Goal: Task Accomplishment & Management: Use online tool/utility

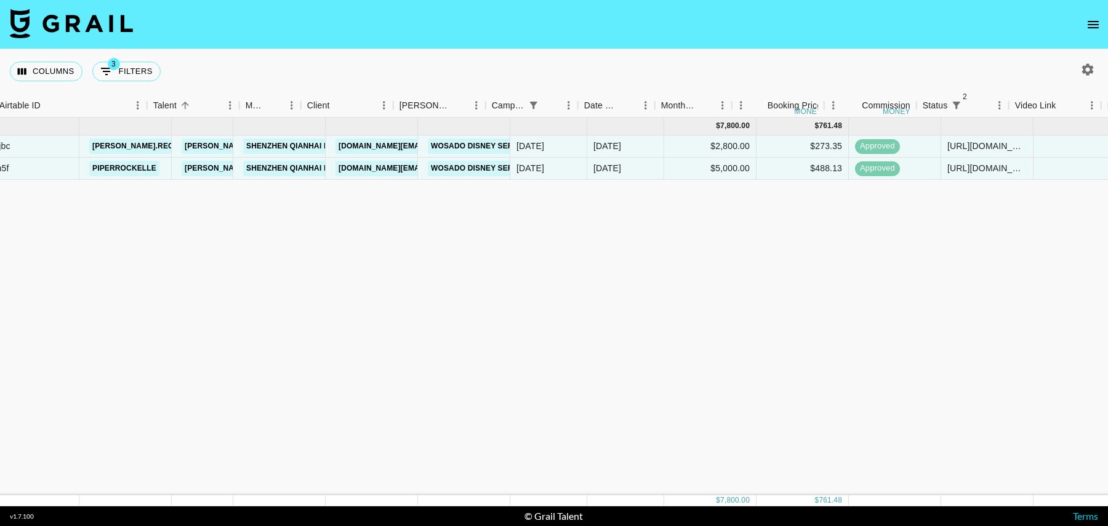
scroll to position [0, 78]
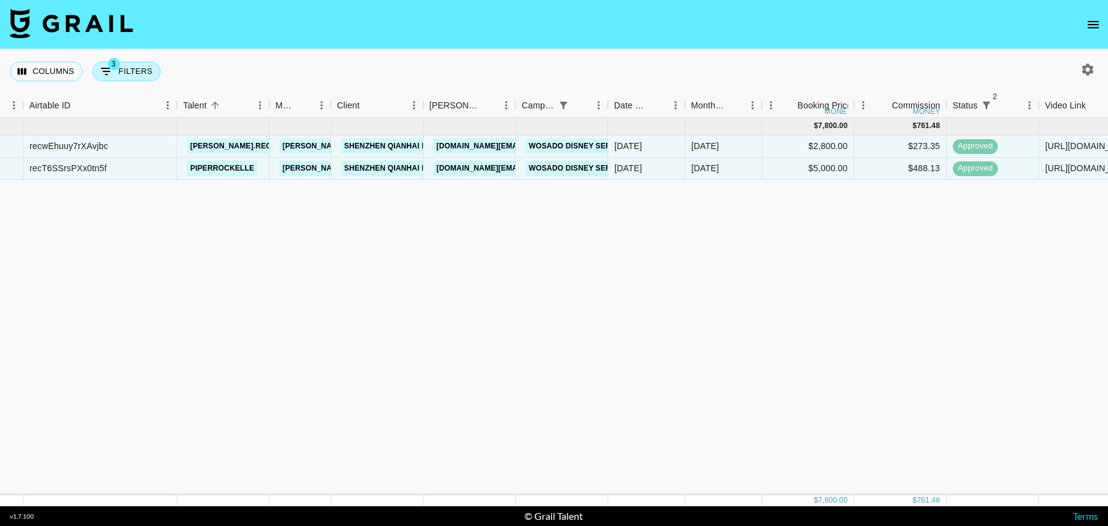
click at [121, 70] on button "3 Filters" at bounding box center [126, 72] width 68 height 20
select select "status"
select select "isNotAnyOf"
select select "status"
select select "isNotAnyOf"
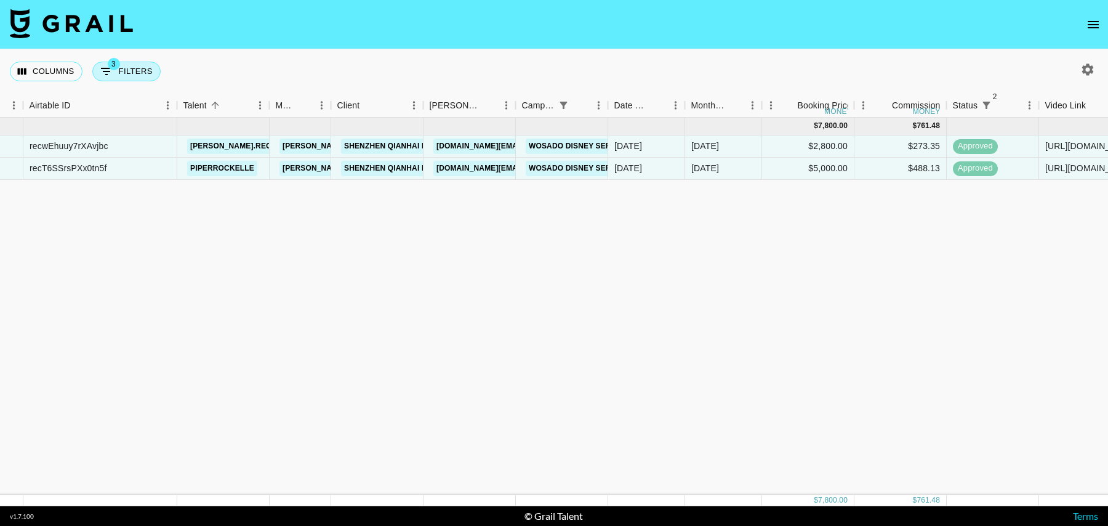
select select "campaign"
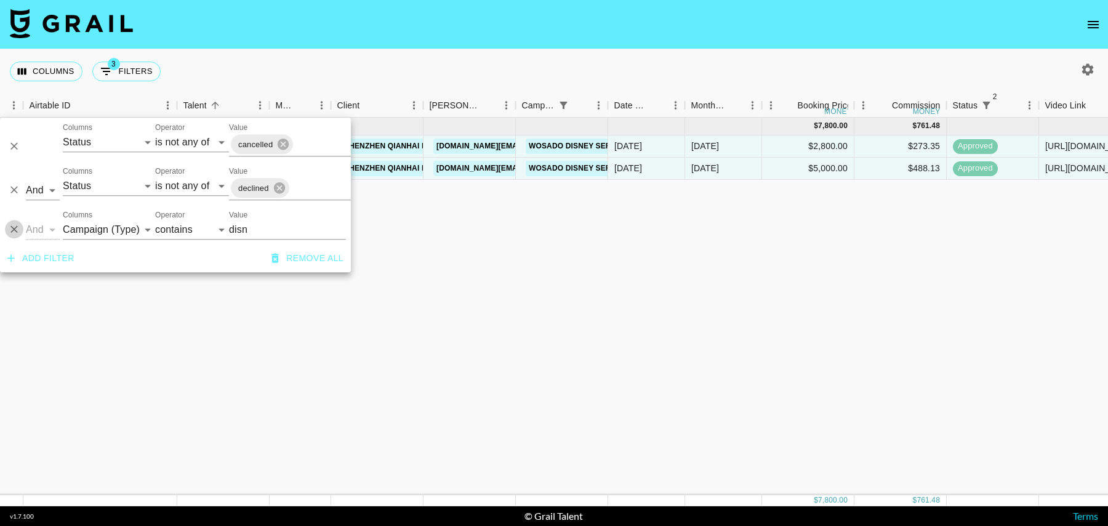
click at [14, 232] on icon "Delete" at bounding box center [14, 229] width 12 height 12
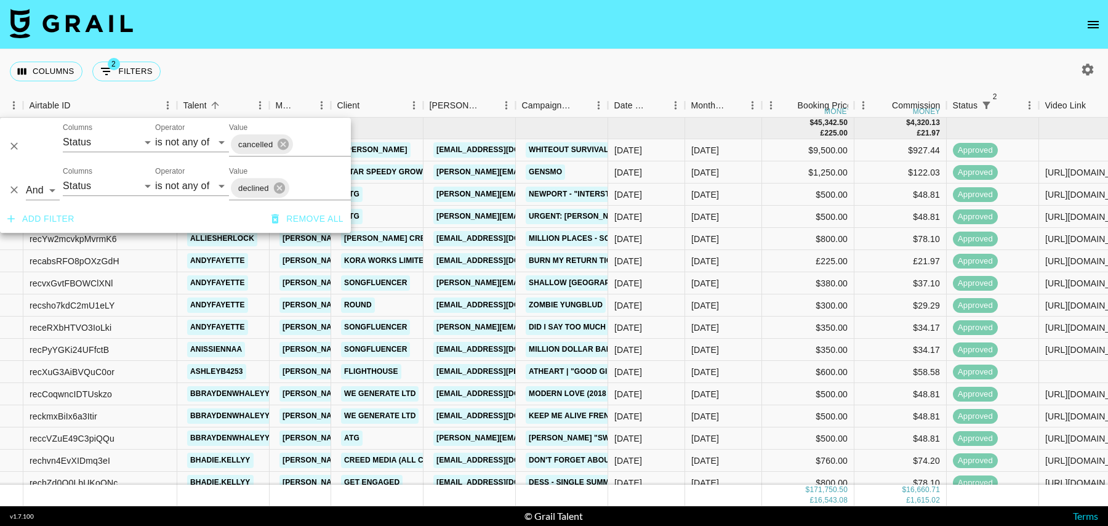
click at [451, 52] on div "Columns 2 Filters + Booking" at bounding box center [554, 71] width 1108 height 44
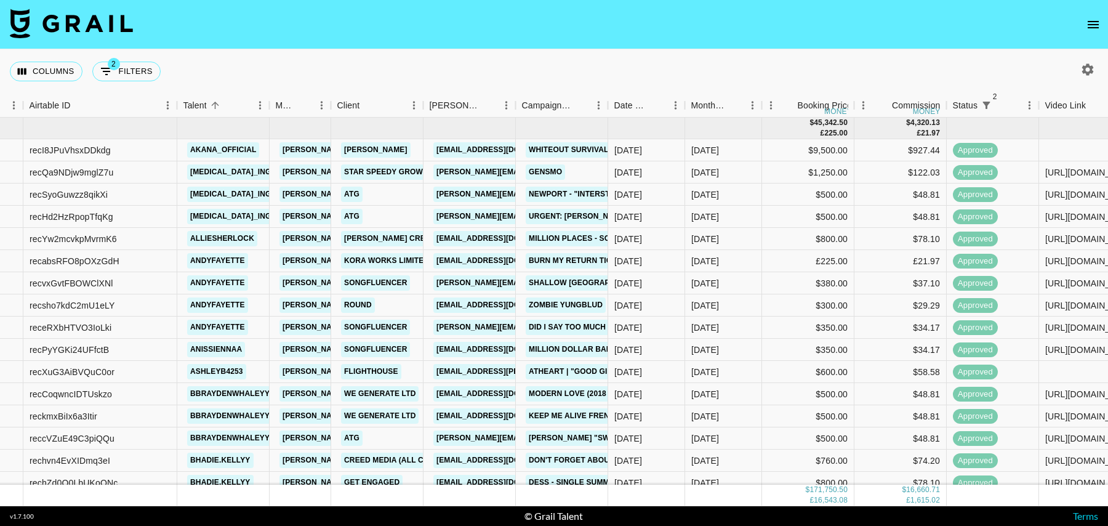
scroll to position [0, 0]
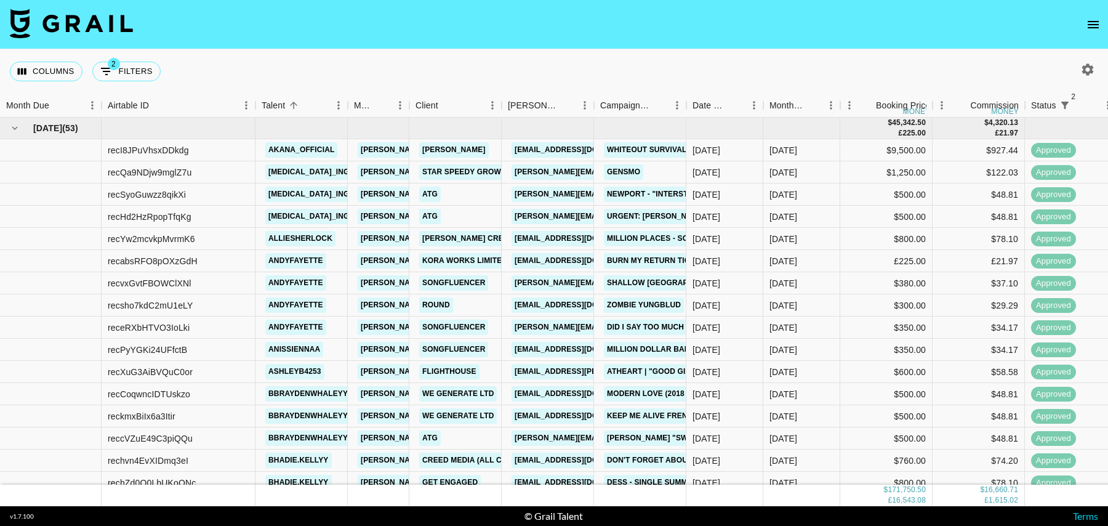
click at [1089, 62] on icon "button" at bounding box center [1087, 69] width 15 height 15
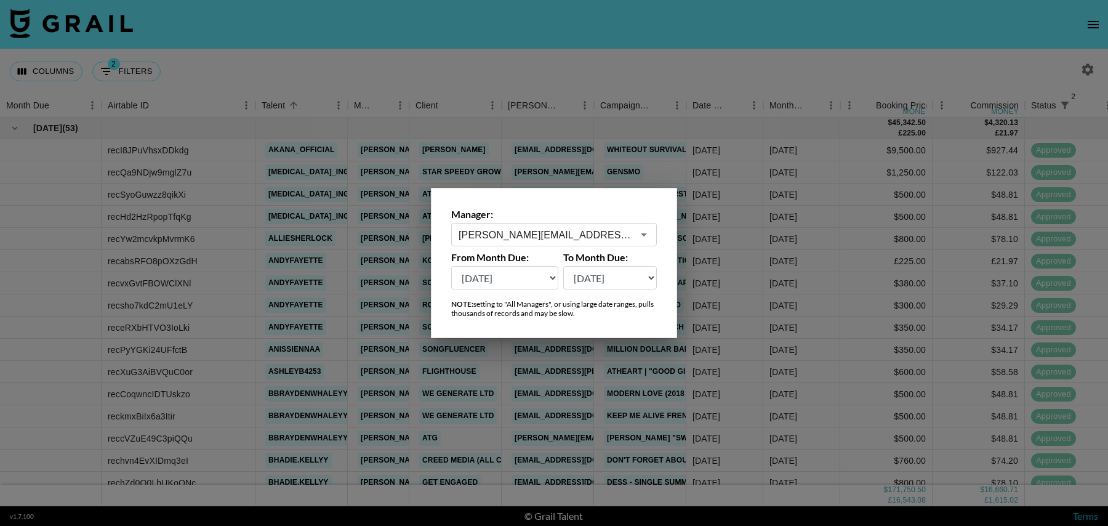
click at [474, 278] on select "[DATE] Aug '[DATE] Jun '[DATE] Apr '[DATE] Feb '[DATE] Dec '[DATE] Oct '[DATE] …" at bounding box center [504, 277] width 107 height 23
select select "[DATE]"
click at [451, 266] on select "[DATE] Aug '[DATE] Jun '[DATE] Apr '[DATE] Feb '[DATE] Dec '[DATE] Oct '[DATE] …" at bounding box center [504, 277] width 107 height 23
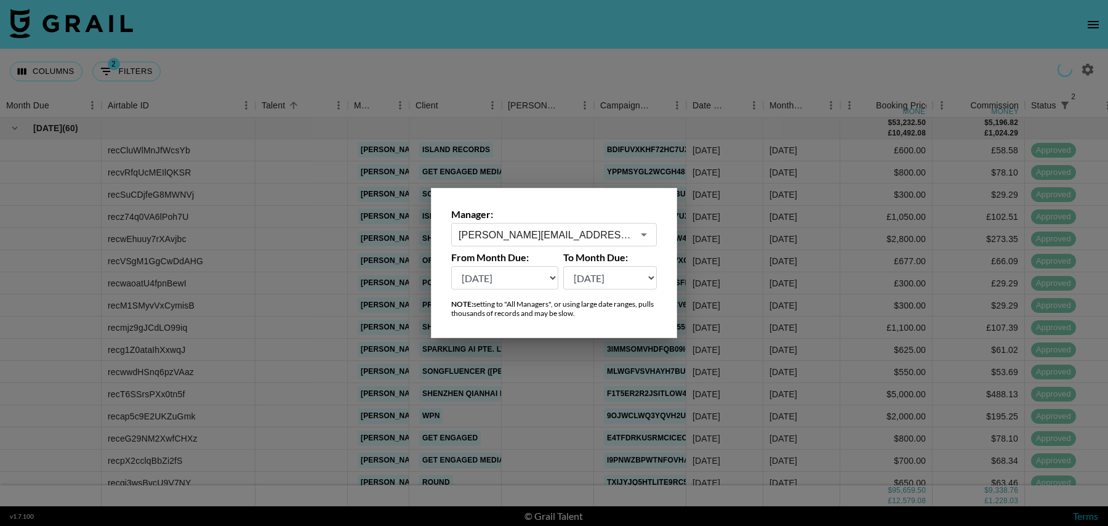
click at [563, 140] on div at bounding box center [554, 263] width 1108 height 526
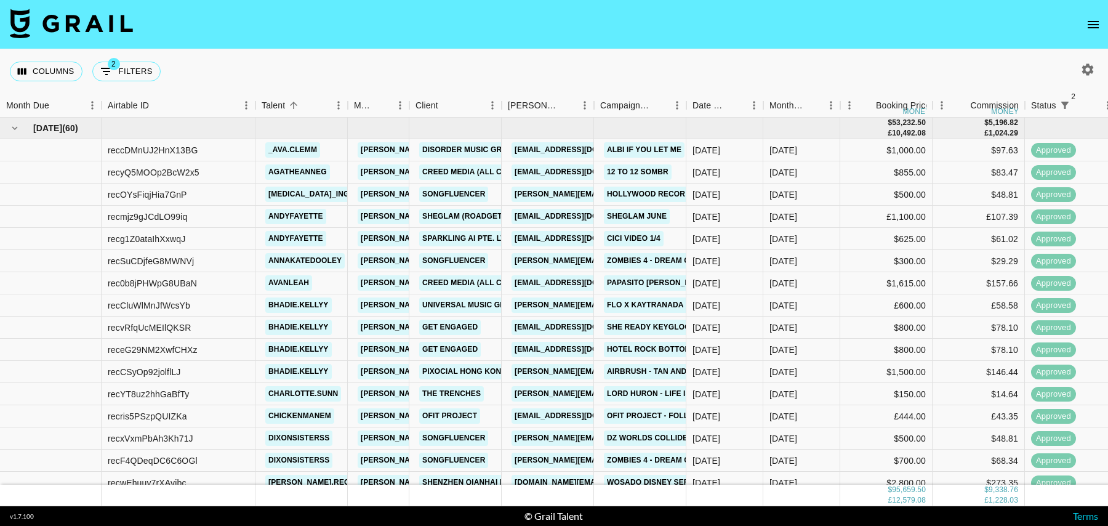
click at [1082, 59] on div at bounding box center [1087, 69] width 21 height 21
click at [1086, 67] on icon "button" at bounding box center [1087, 69] width 15 height 15
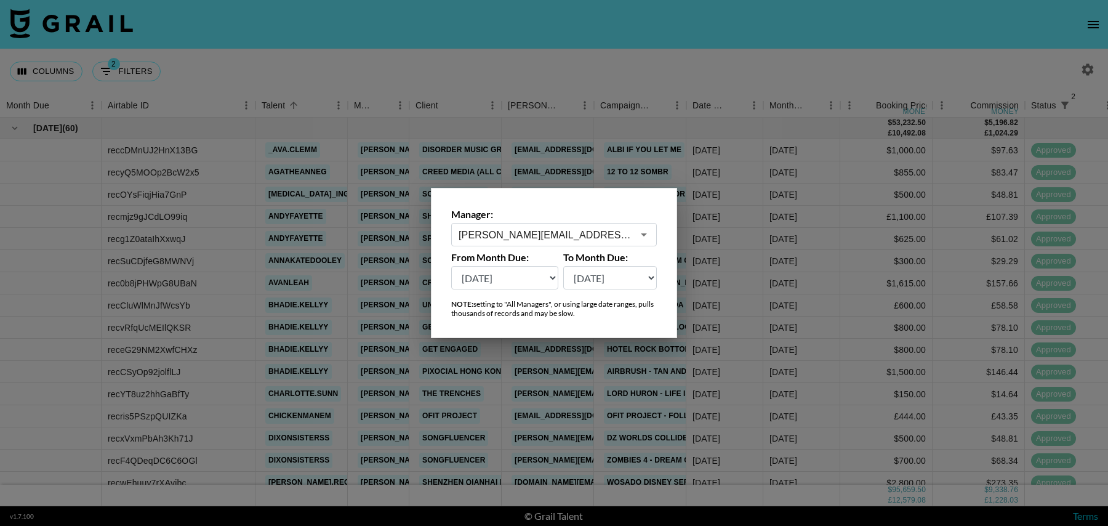
click at [540, 280] on select "[DATE] Aug '[DATE] Jun '[DATE] Apr '[DATE] Feb '[DATE] Dec '[DATE] Oct '[DATE] …" at bounding box center [504, 277] width 107 height 23
select select "[DATE]"
click at [451, 266] on select "[DATE] Aug '[DATE] Jun '[DATE] Apr '[DATE] Feb '[DATE] Dec '[DATE] Oct '[DATE] …" at bounding box center [504, 277] width 107 height 23
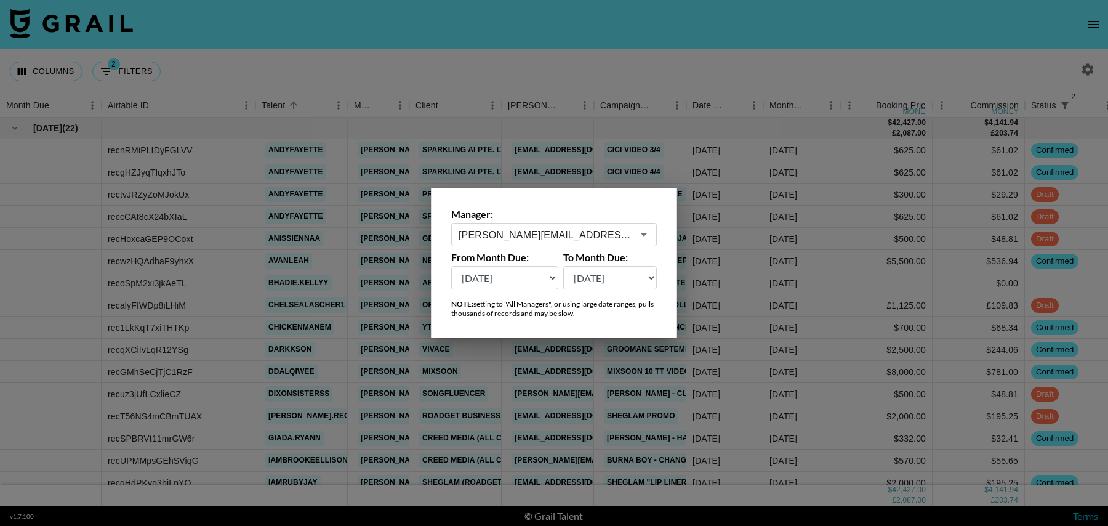
click at [764, 265] on div at bounding box center [554, 263] width 1108 height 526
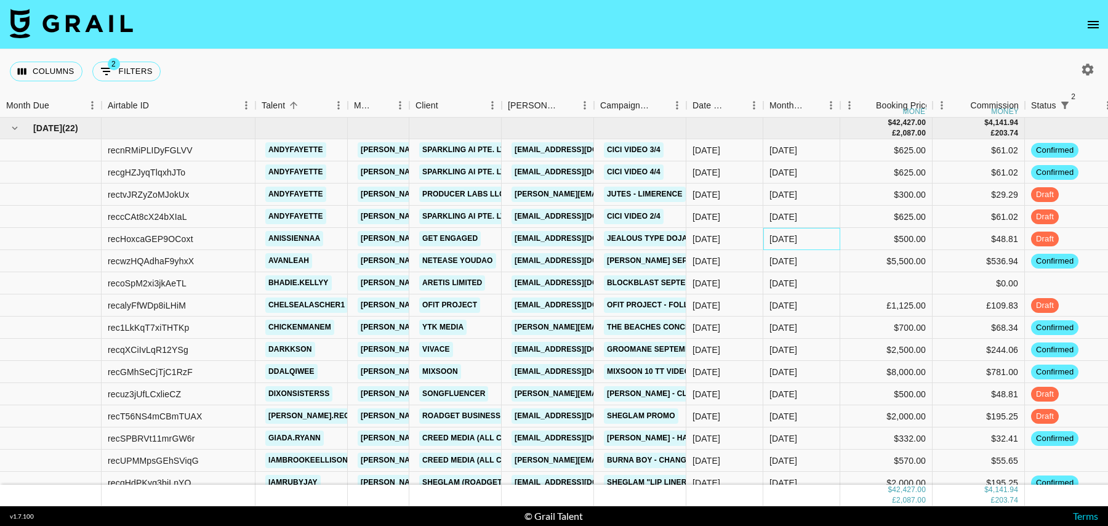
click at [838, 238] on div "[DATE]" at bounding box center [801, 239] width 77 height 22
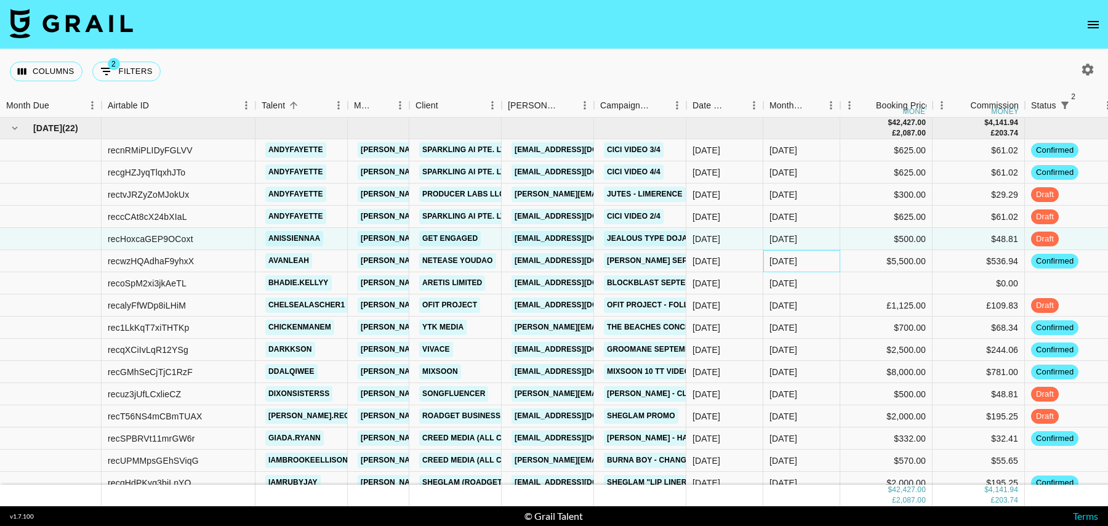
click at [838, 269] on div "[DATE]" at bounding box center [801, 261] width 77 height 22
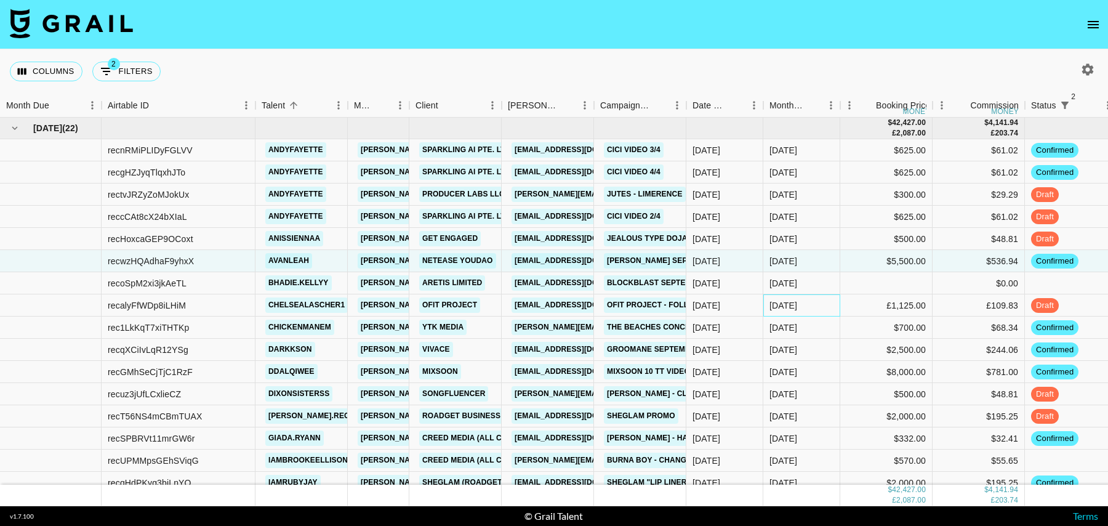
click at [837, 313] on div "[DATE]" at bounding box center [801, 305] width 77 height 22
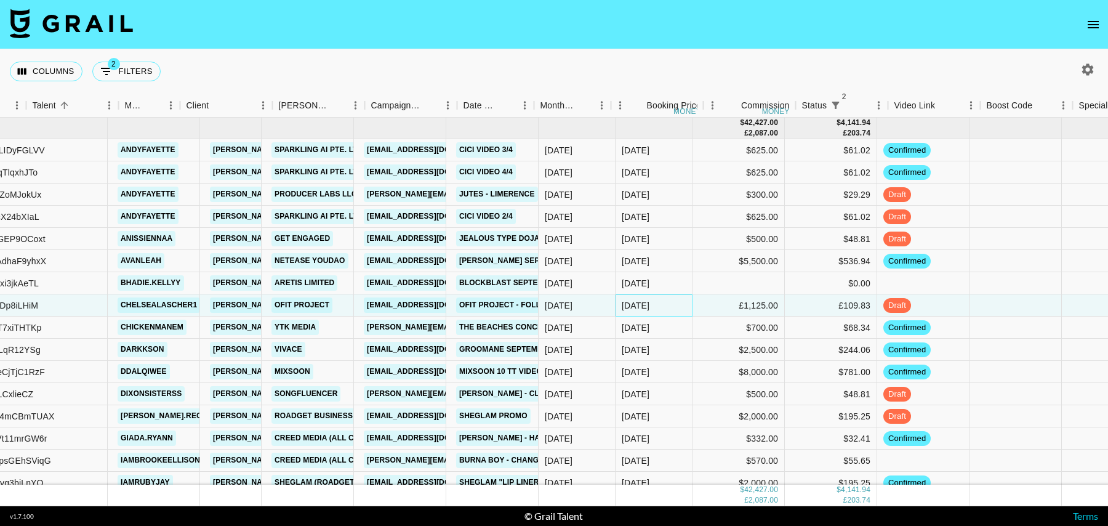
scroll to position [0, 331]
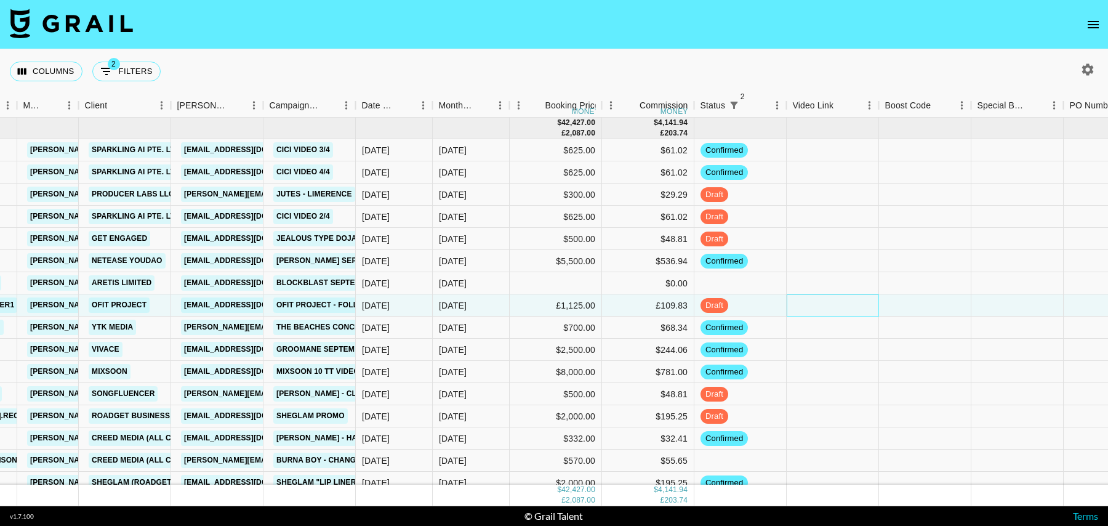
click at [824, 307] on div at bounding box center [833, 305] width 92 height 22
type input "[URL][DOMAIN_NAME]"
click at [987, 307] on div at bounding box center [1017, 305] width 92 height 22
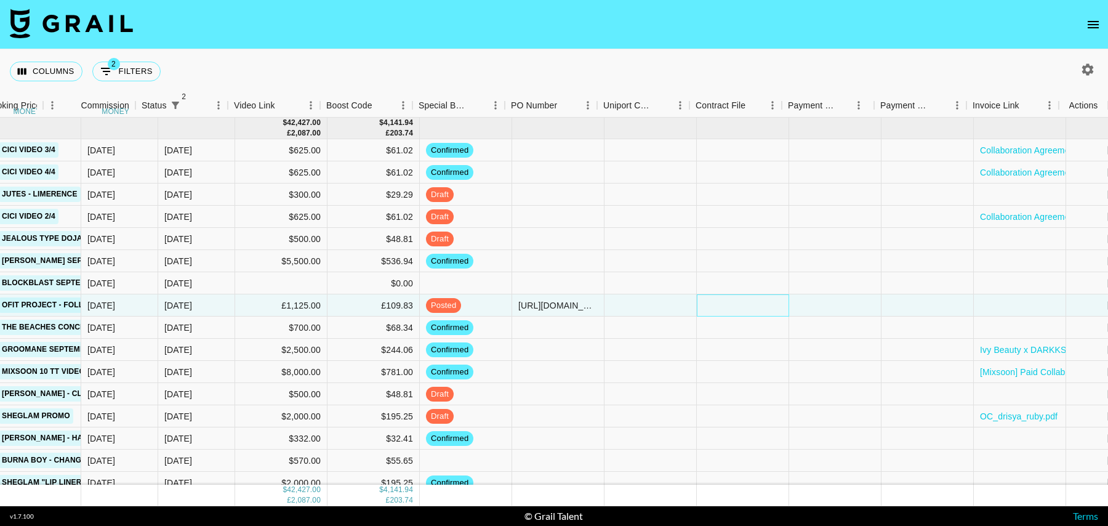
scroll to position [0, 889]
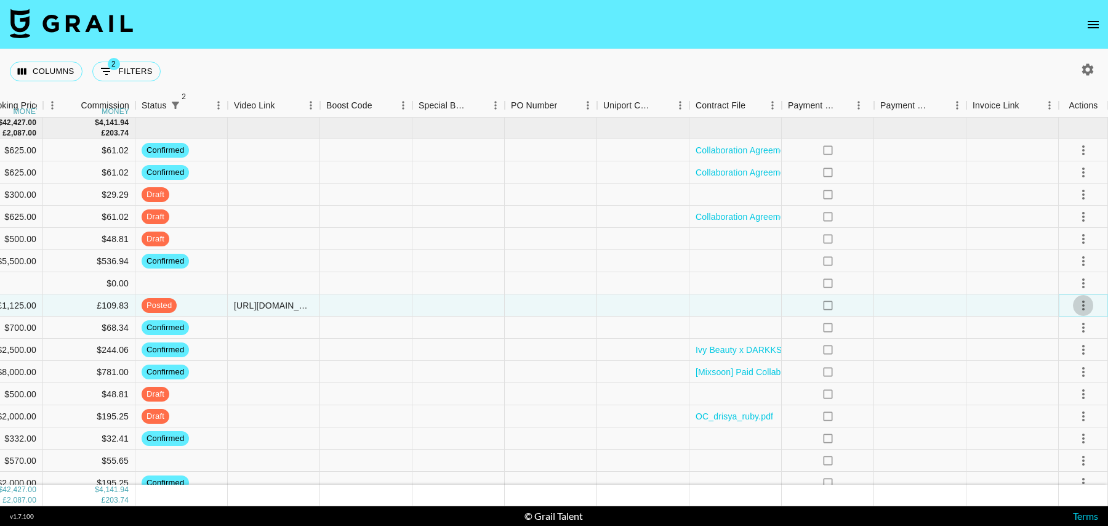
click at [1078, 305] on icon "select merge strategy" at bounding box center [1083, 305] width 15 height 15
click at [1059, 422] on div "Approve" at bounding box center [1057, 420] width 38 height 15
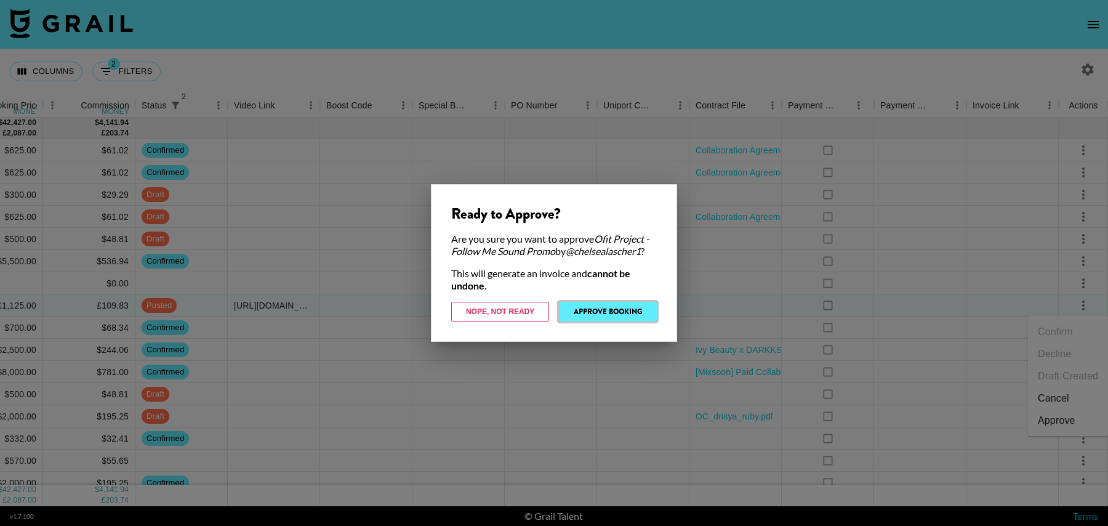
click at [586, 321] on button "Approve Booking" at bounding box center [608, 312] width 98 height 20
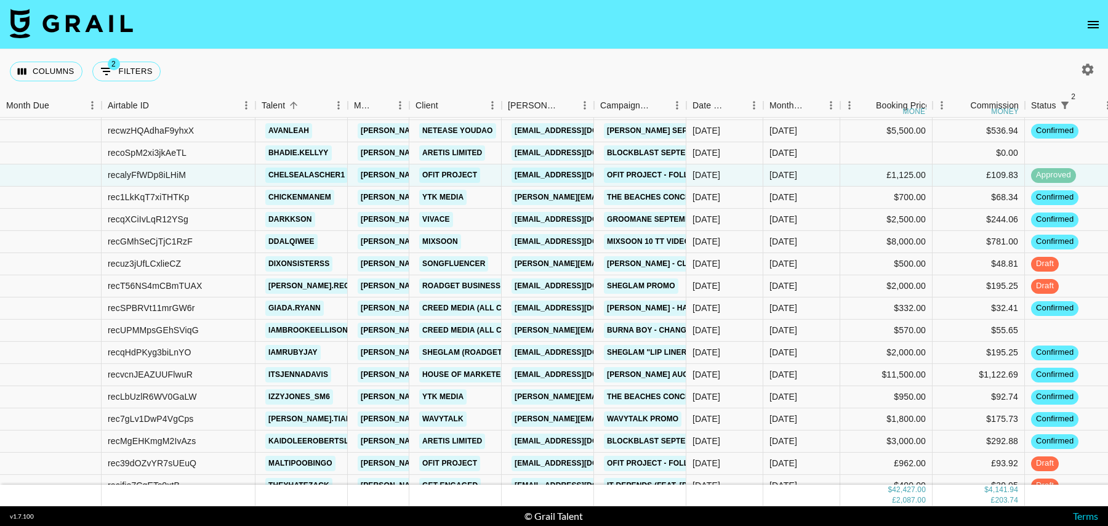
scroll to position [142, 0]
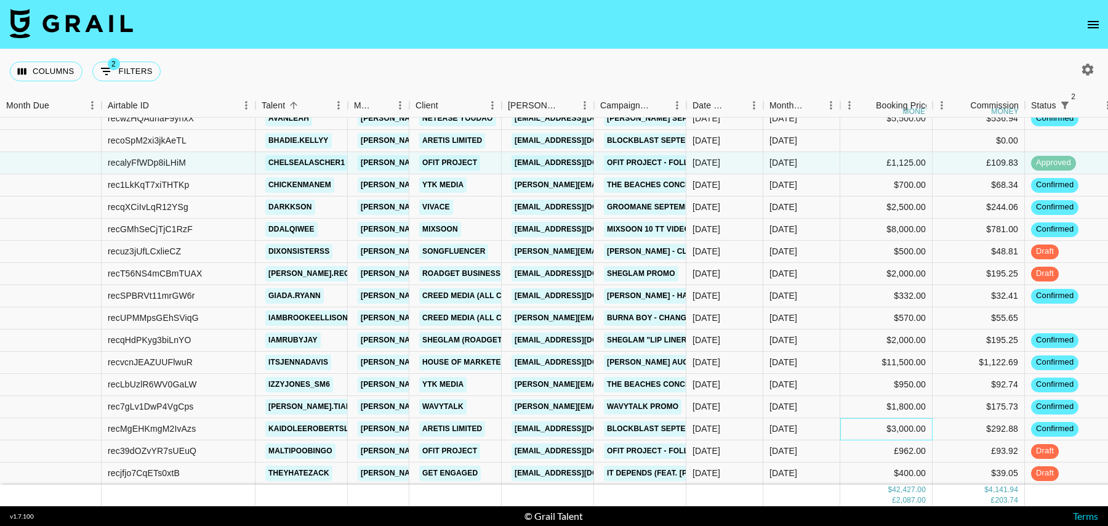
click at [872, 424] on div "$3,000.00" at bounding box center [886, 429] width 92 height 22
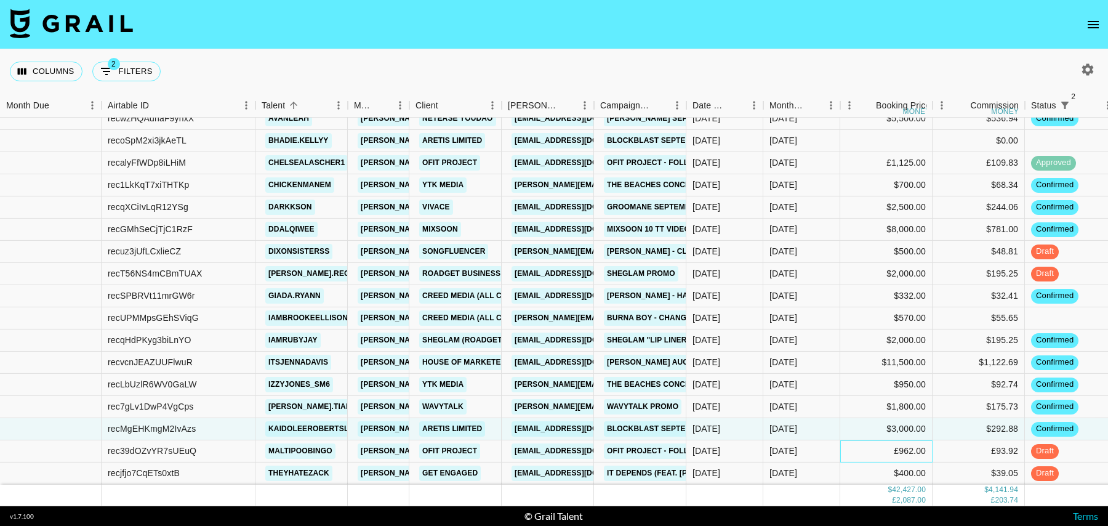
click at [870, 451] on div "£962.00" at bounding box center [886, 451] width 92 height 22
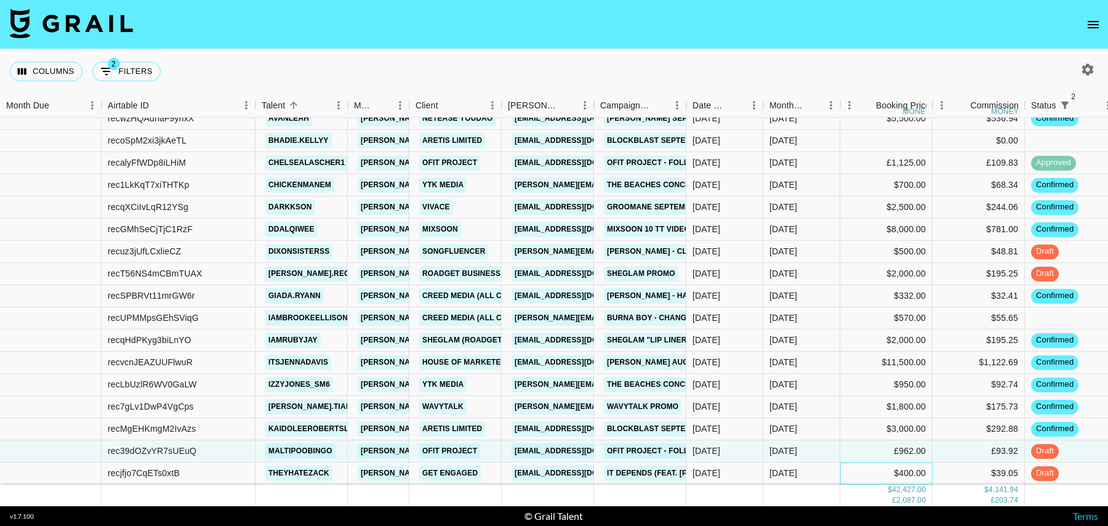
click at [870, 471] on div "$400.00" at bounding box center [886, 473] width 92 height 22
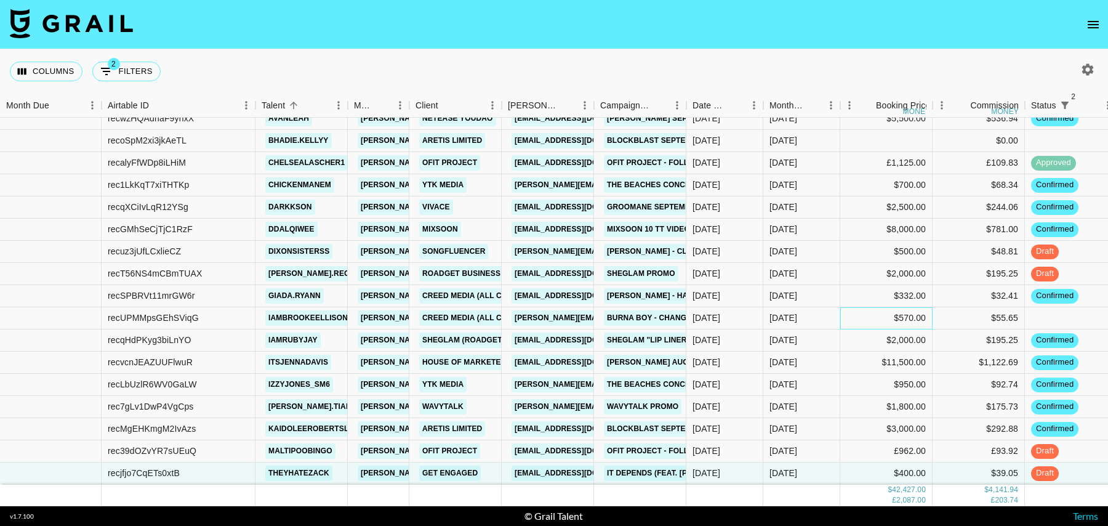
click at [858, 319] on div "$570.00" at bounding box center [886, 318] width 92 height 22
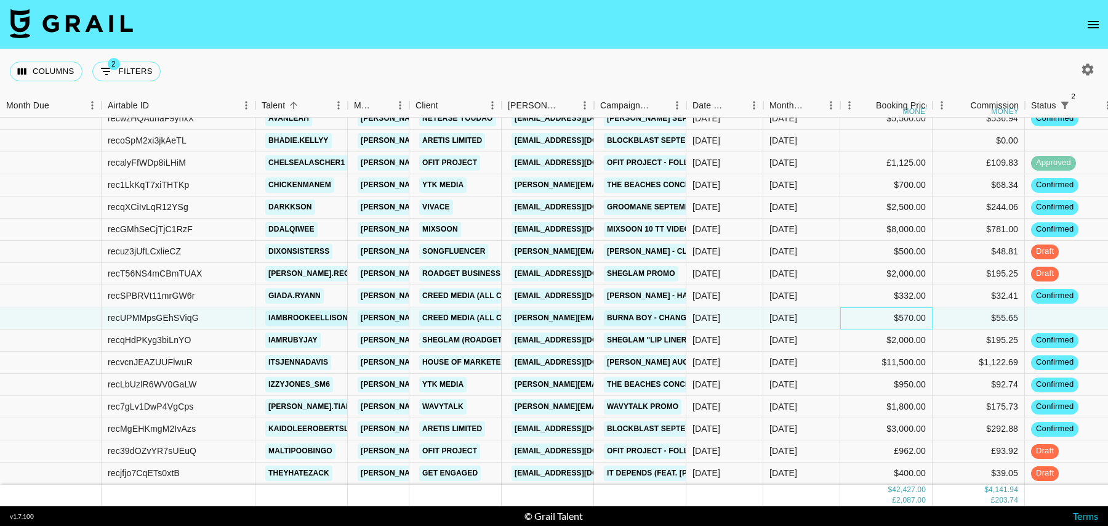
click at [879, 319] on div "$570.00" at bounding box center [886, 318] width 92 height 22
drag, startPoint x: 889, startPoint y: 319, endPoint x: 814, endPoint y: 319, distance: 75.1
click at [814, 319] on div "recUPMMpsGEhSViqG iambrookeellison [PERSON_NAME][EMAIL_ADDRESS][DOMAIN_NAME] Cr…" at bounding box center [697, 318] width 1394 height 22
type input "600"
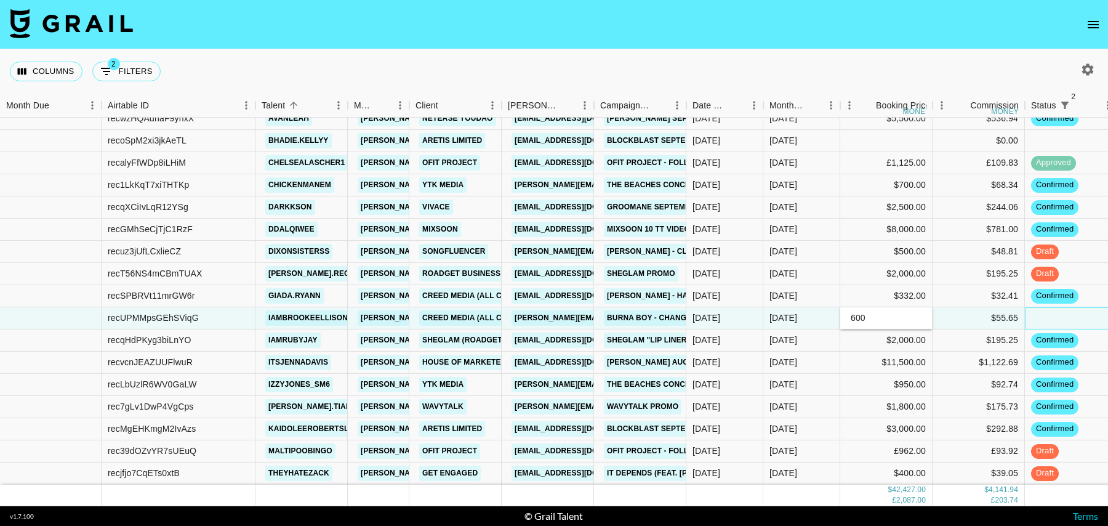
click at [1066, 318] on div at bounding box center [1071, 318] width 92 height 22
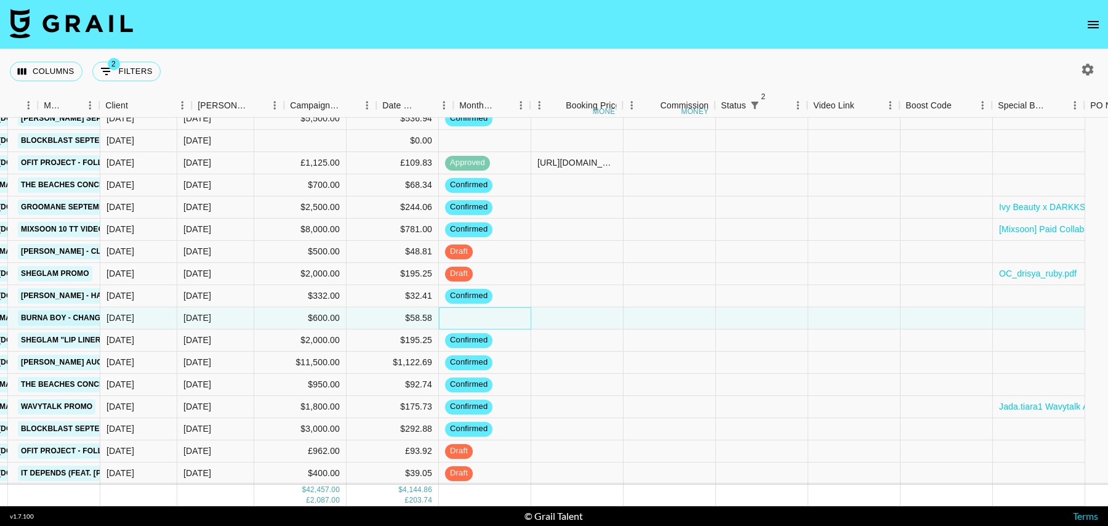
scroll to position [142, 889]
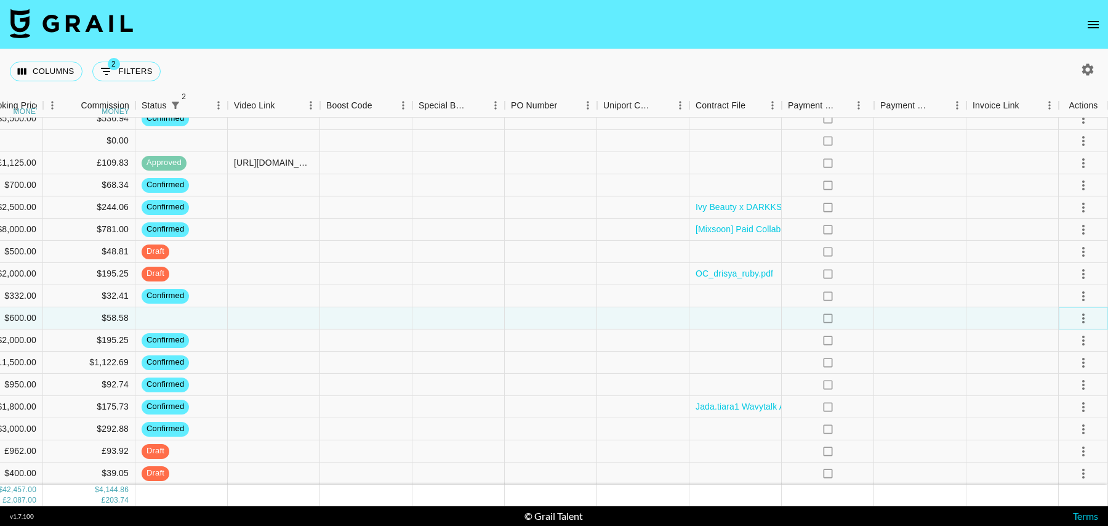
click at [1082, 319] on icon "select merge strategy" at bounding box center [1083, 317] width 15 height 15
click at [1068, 347] on li "Confirm" at bounding box center [1068, 344] width 80 height 22
click at [795, 323] on div "no" at bounding box center [828, 318] width 92 height 22
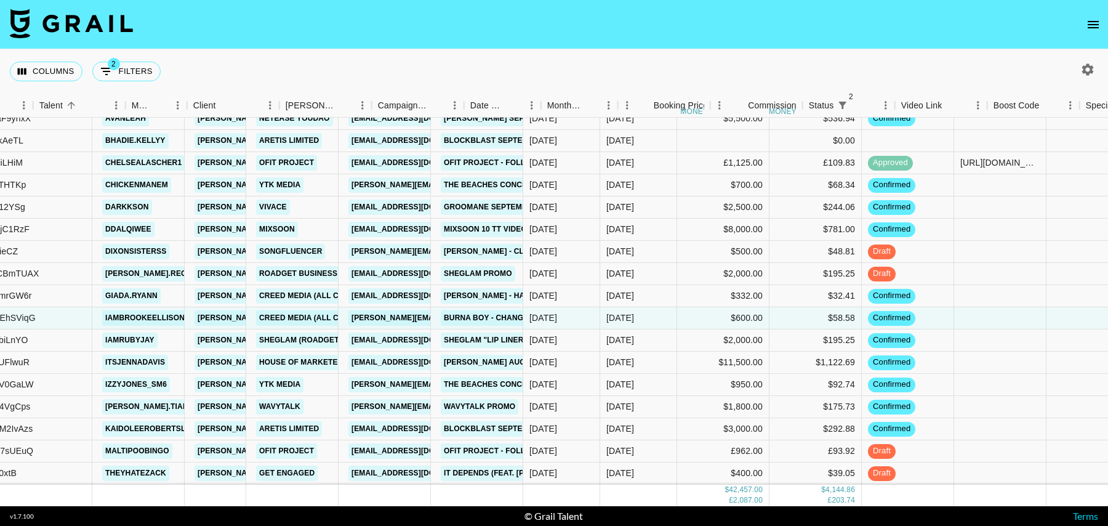
scroll to position [142, 0]
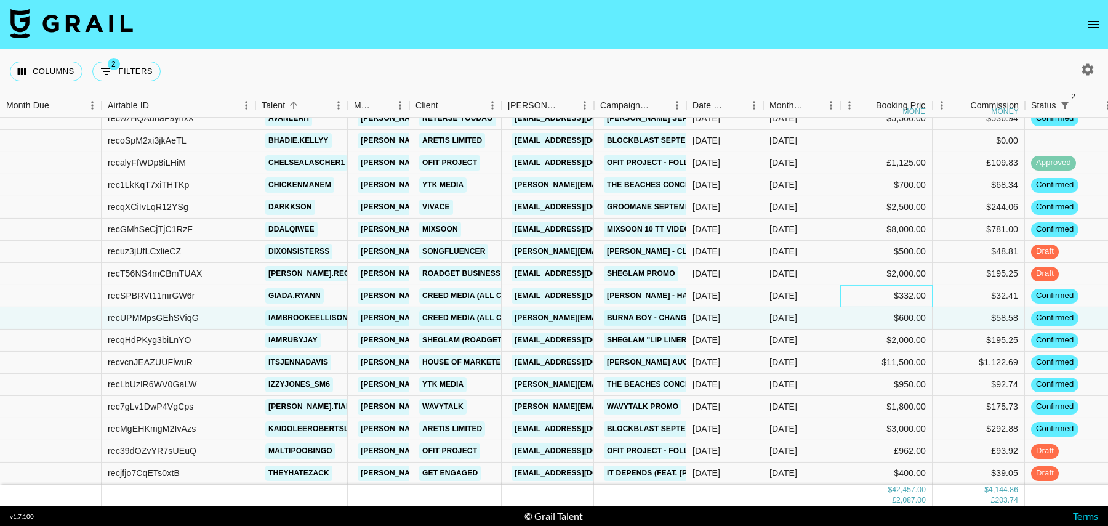
click at [857, 291] on div "$332.00" at bounding box center [886, 296] width 92 height 22
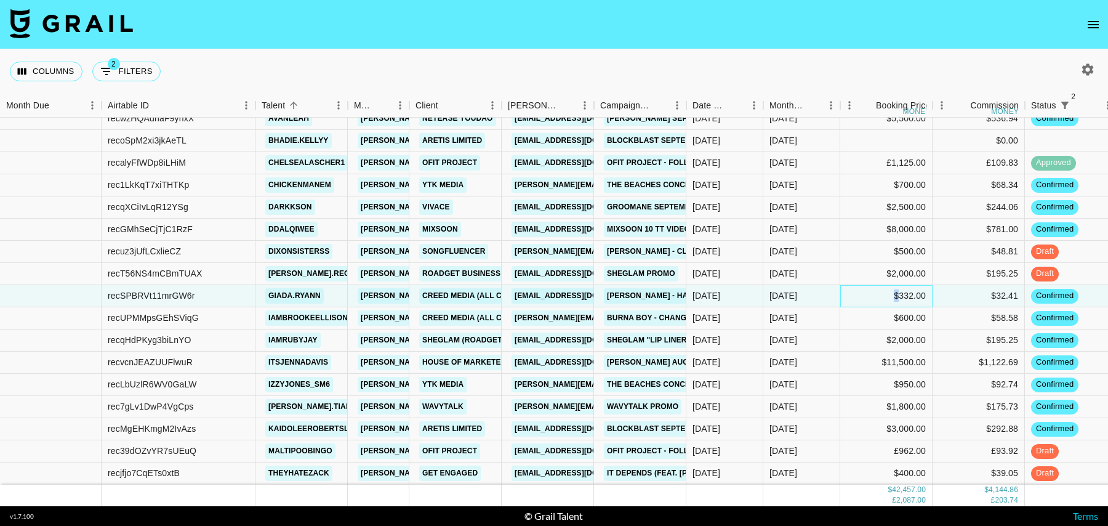
click at [857, 291] on div "$332.00" at bounding box center [886, 296] width 92 height 22
type input "332.50"
click at [864, 313] on div "$600.00" at bounding box center [886, 318] width 92 height 22
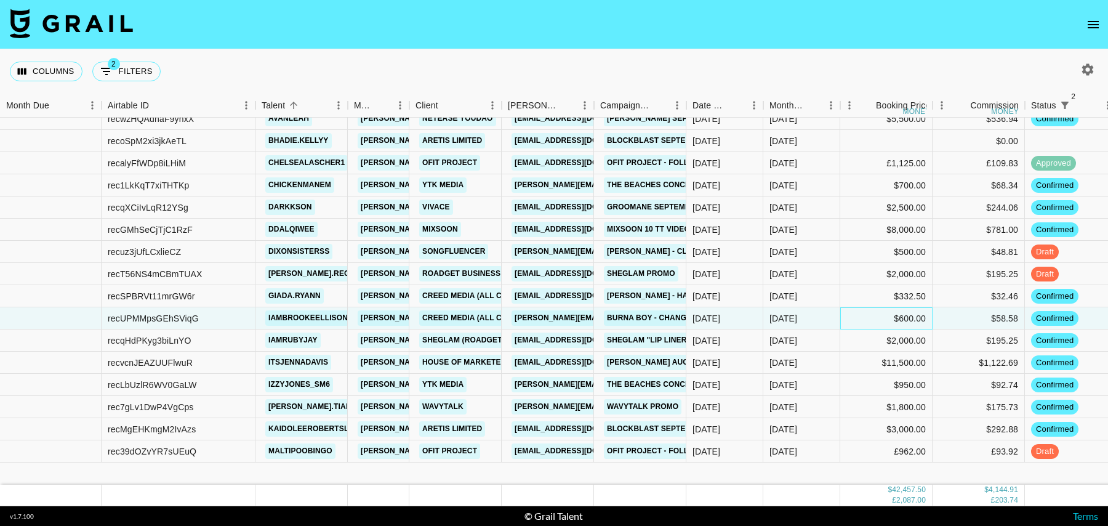
scroll to position [0, 0]
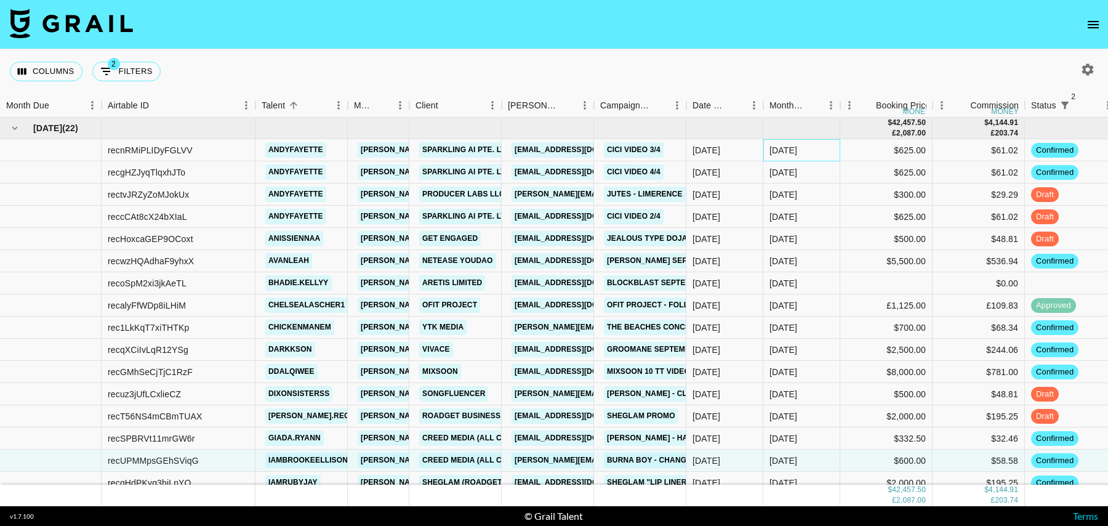
click at [826, 150] on div "[DATE]" at bounding box center [801, 150] width 77 height 22
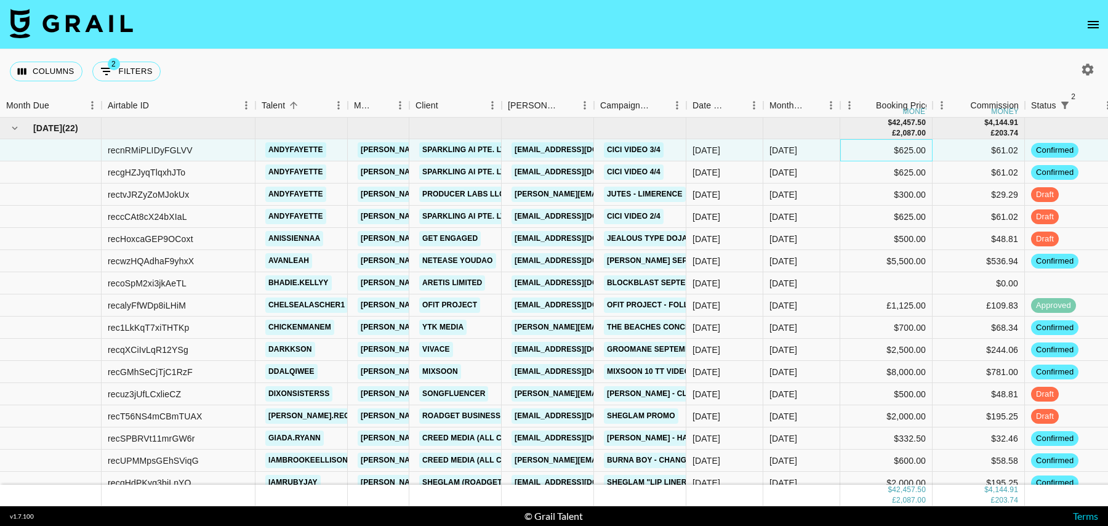
click at [854, 148] on div "$625.00" at bounding box center [886, 150] width 92 height 22
click at [858, 184] on div "$300.00" at bounding box center [886, 194] width 92 height 22
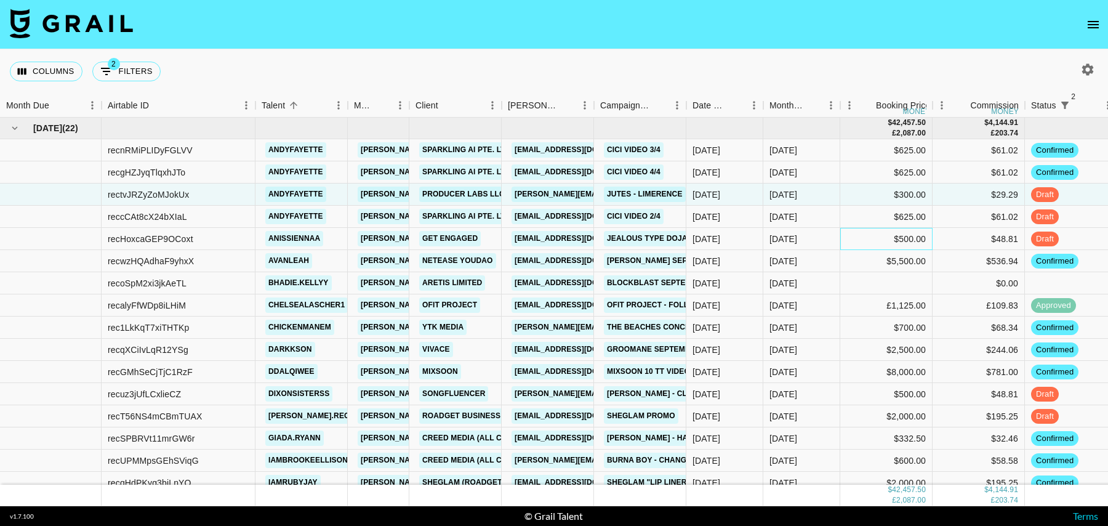
click at [858, 247] on div "$500.00" at bounding box center [886, 239] width 92 height 22
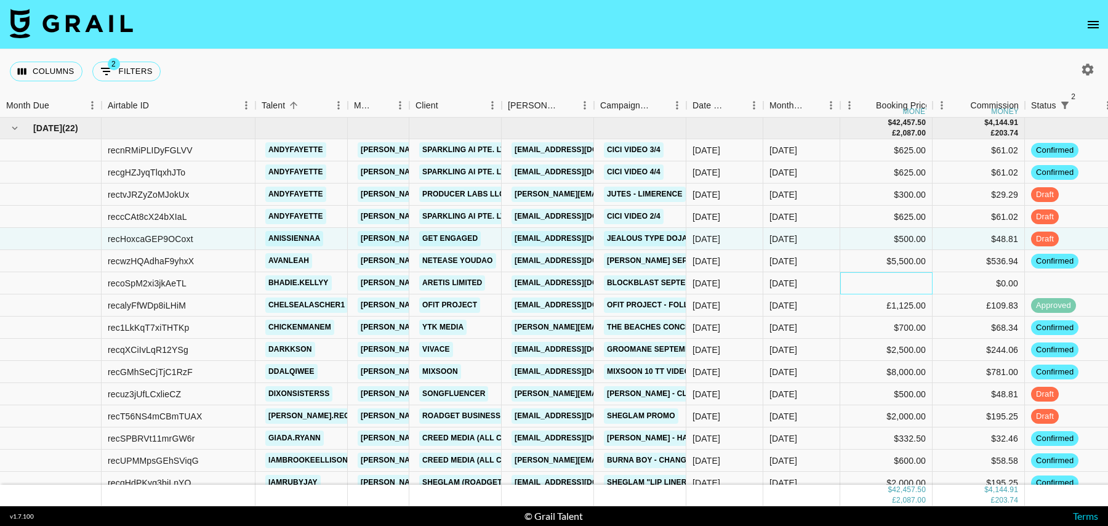
click at [867, 286] on div at bounding box center [886, 283] width 92 height 22
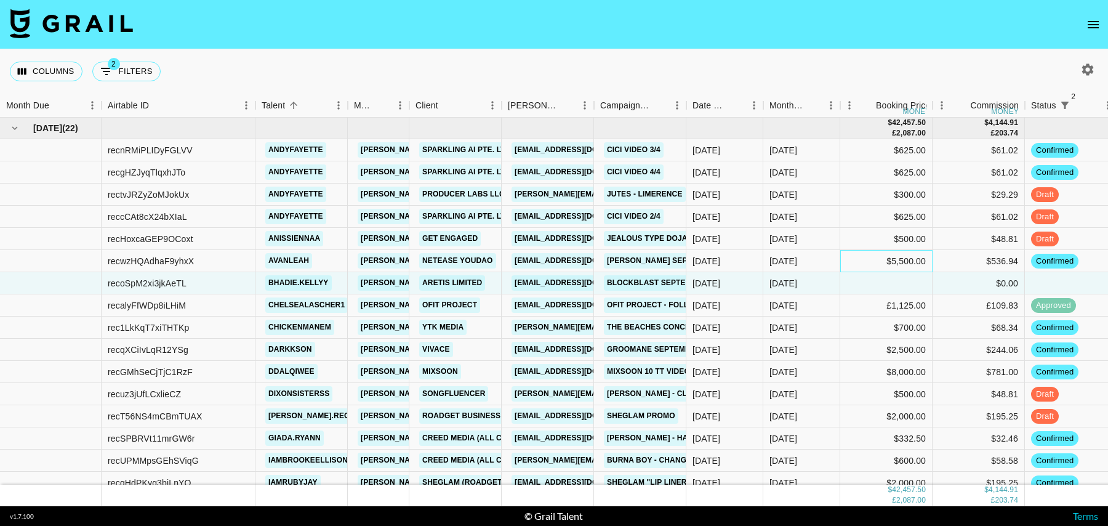
click at [865, 262] on div "$5,500.00" at bounding box center [886, 261] width 92 height 22
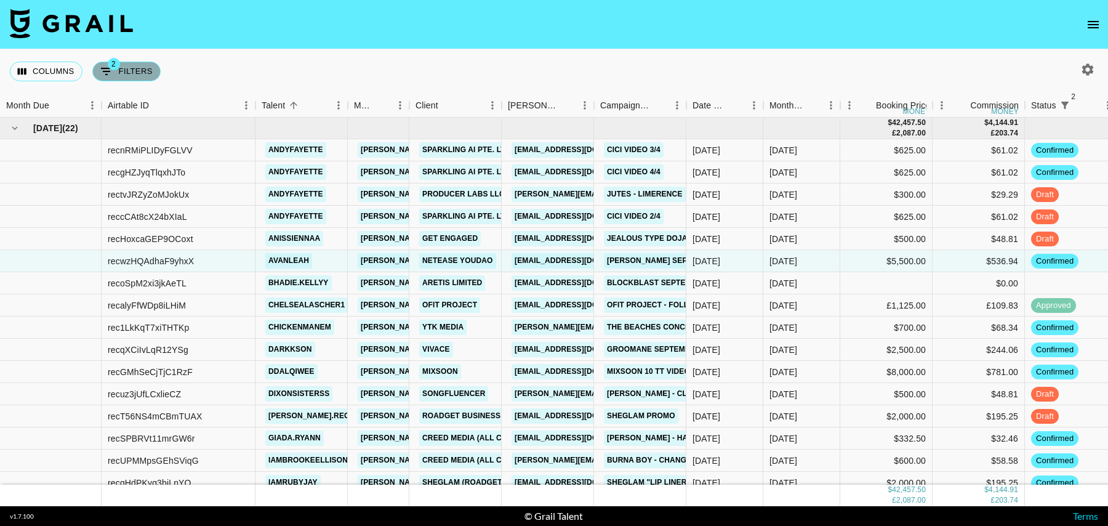
click at [131, 69] on button "2 Filters" at bounding box center [126, 72] width 68 height 20
select select "status"
select select "isNotAnyOf"
select select "status"
select select "isNotAnyOf"
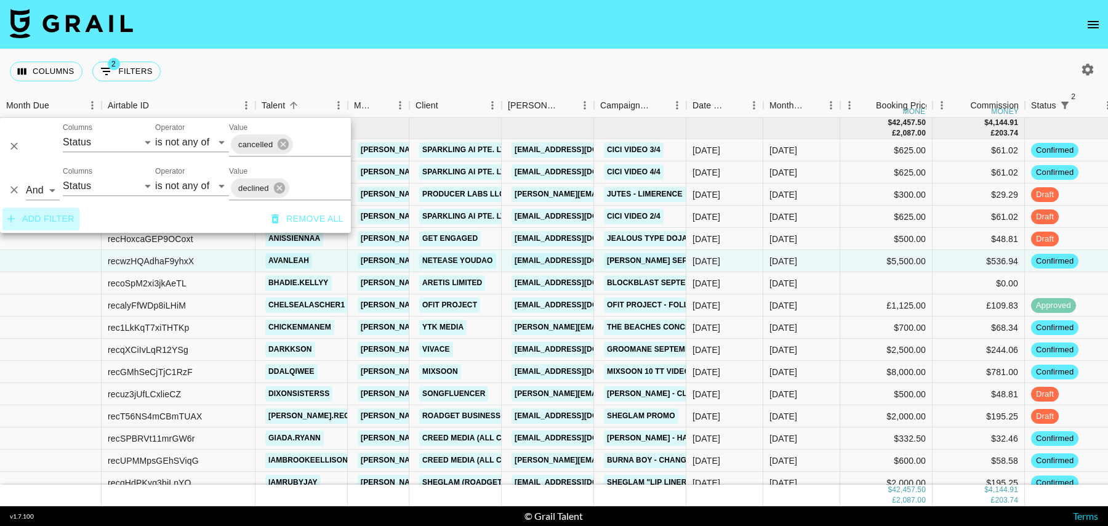
click at [59, 215] on button "Add filter" at bounding box center [40, 218] width 77 height 23
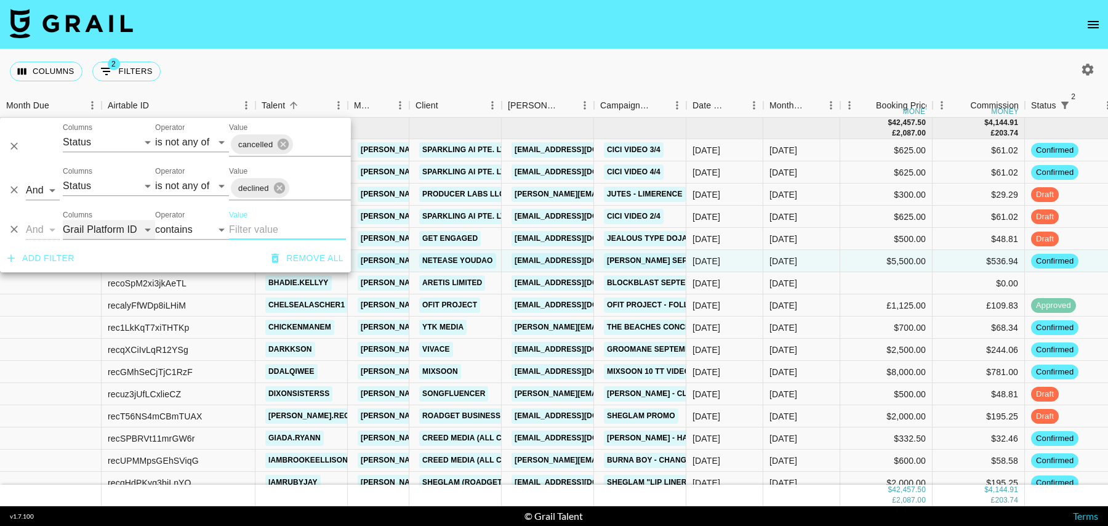
click at [89, 228] on select "Grail Platform ID Airtable ID Talent Manager Client [PERSON_NAME] Campaign (Typ…" at bounding box center [109, 230] width 92 height 20
select select "talentName"
click at [63, 220] on select "Grail Platform ID Airtable ID Talent Manager Client [PERSON_NAME] Campaign (Typ…" at bounding box center [109, 230] width 92 height 20
click at [245, 221] on input "Value" at bounding box center [287, 230] width 117 height 20
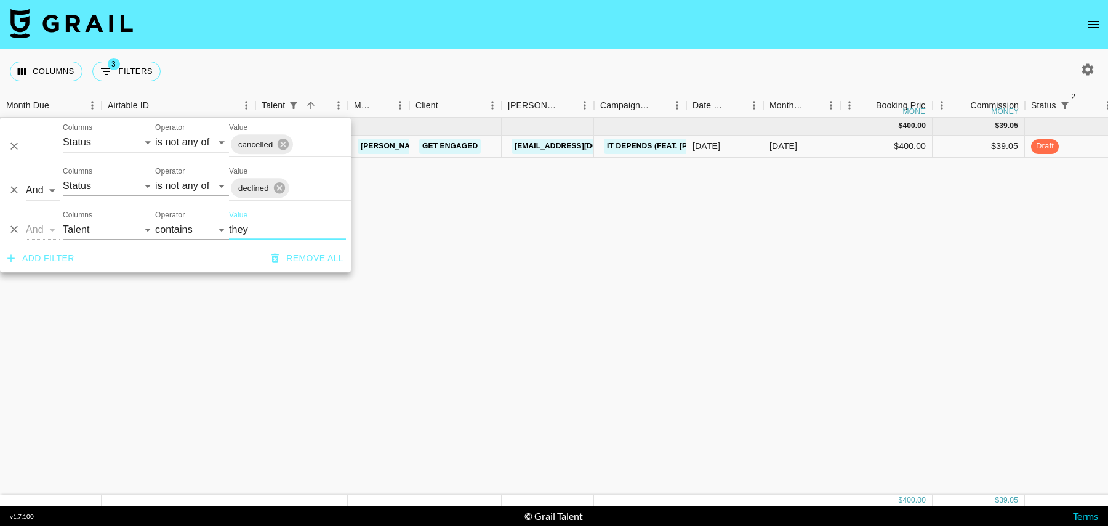
type input "they"
click at [813, 146] on div "[DATE]" at bounding box center [801, 146] width 77 height 22
